Goal: Transaction & Acquisition: Register for event/course

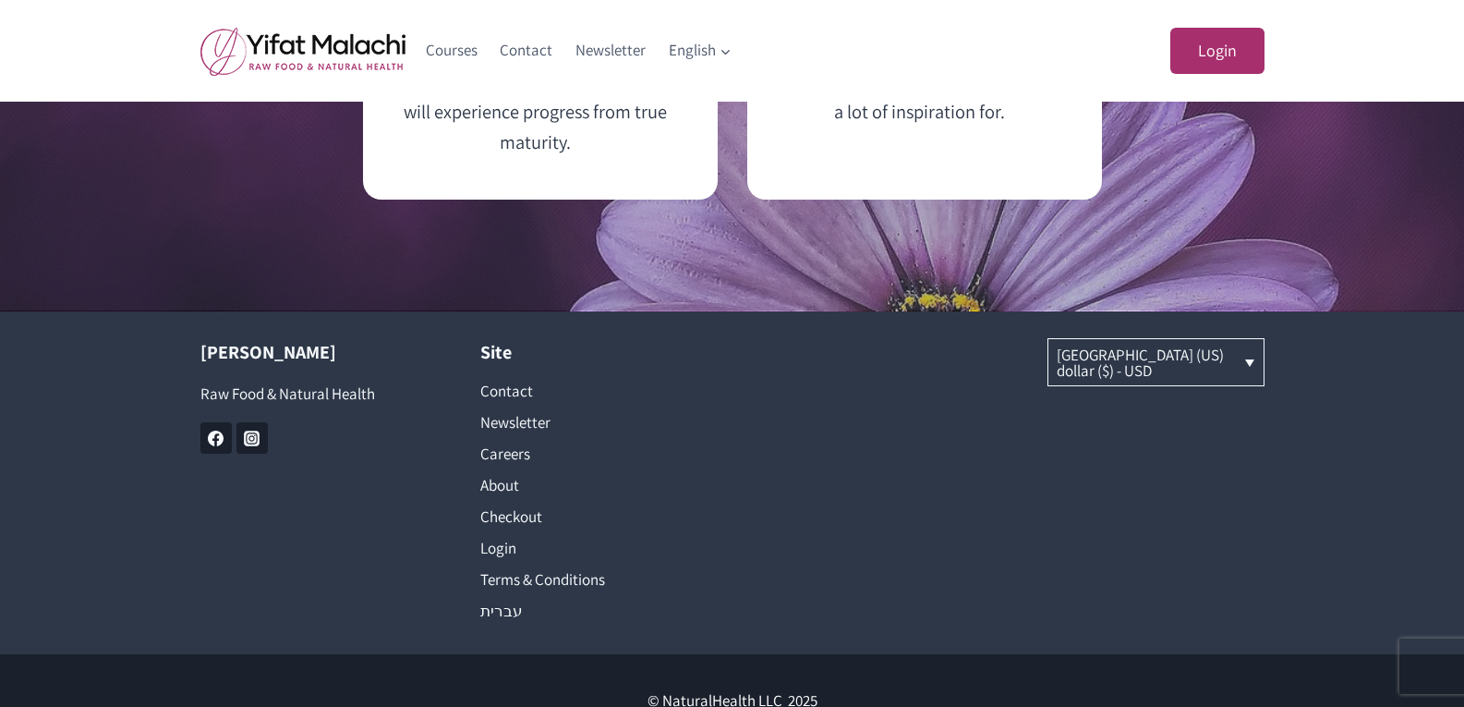
scroll to position [5687, 0]
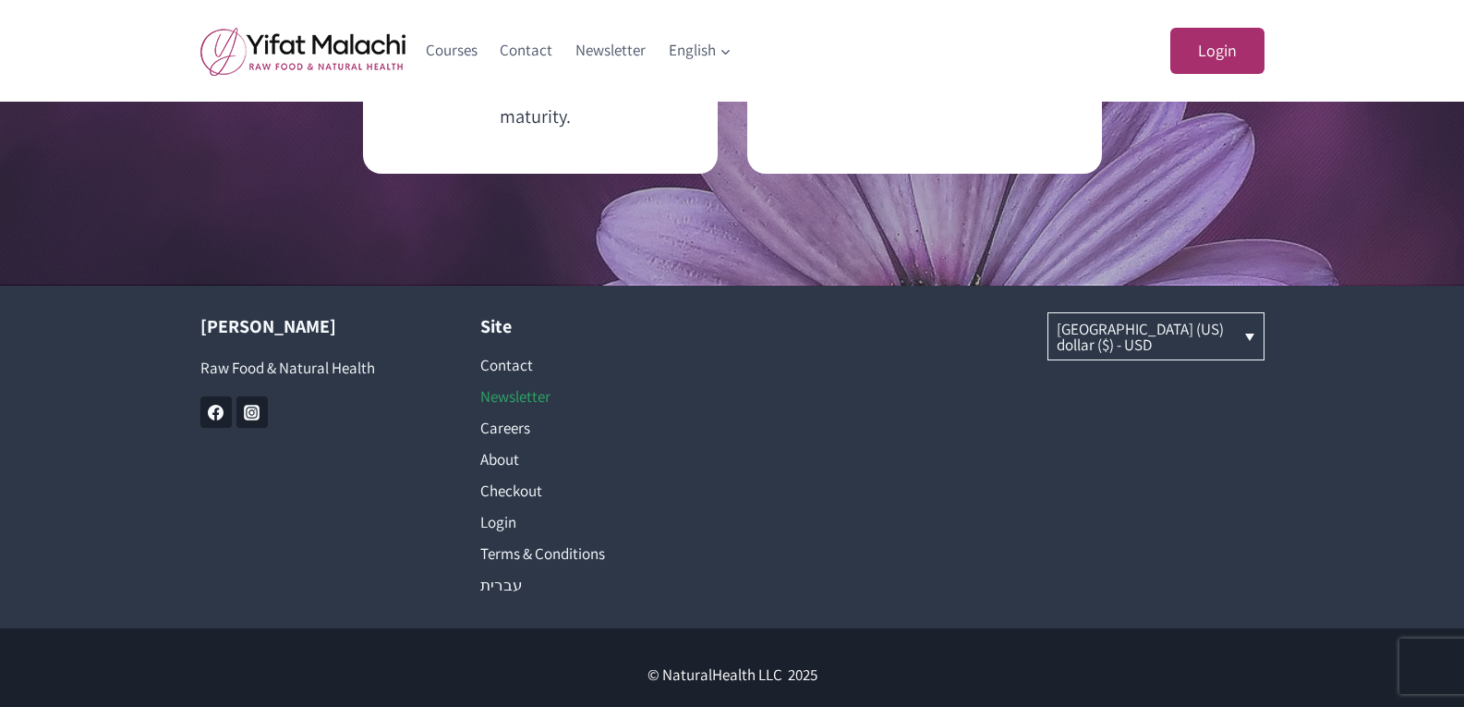
click at [523, 412] on link "Newsletter" at bounding box center [592, 396] width 224 height 31
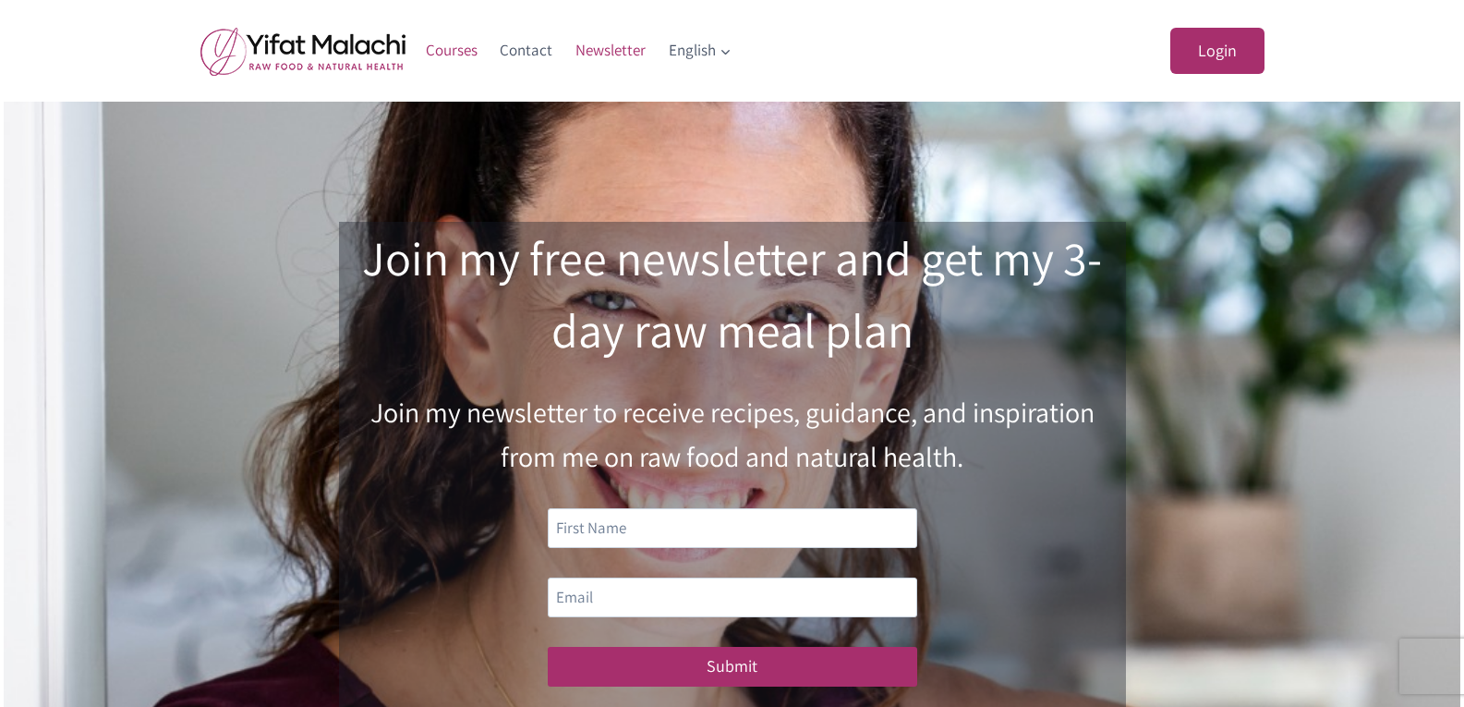
click at [454, 47] on link "Courses" at bounding box center [452, 51] width 75 height 44
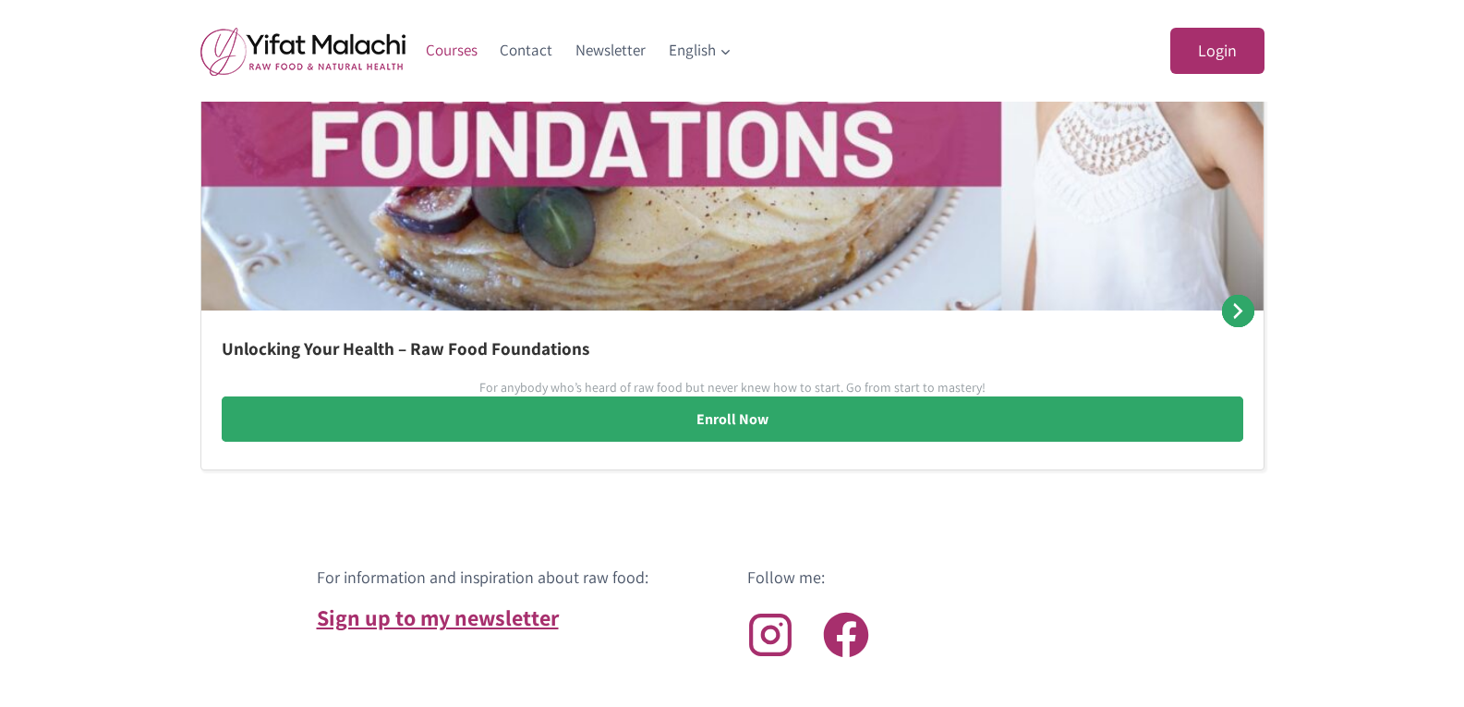
scroll to position [1273, 0]
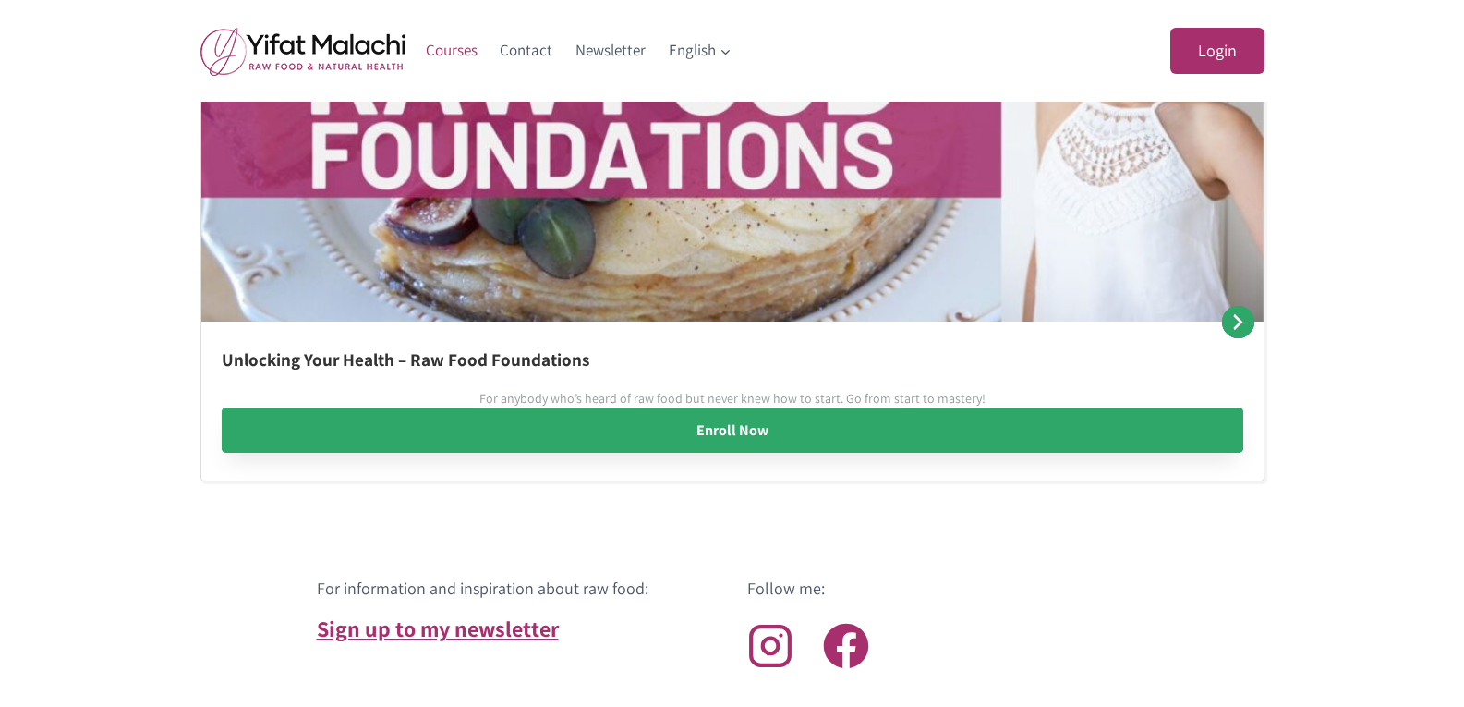
click at [751, 424] on link "Enroll Now" at bounding box center [733, 430] width 1022 height 46
